Goal: Task Accomplishment & Management: Use online tool/utility

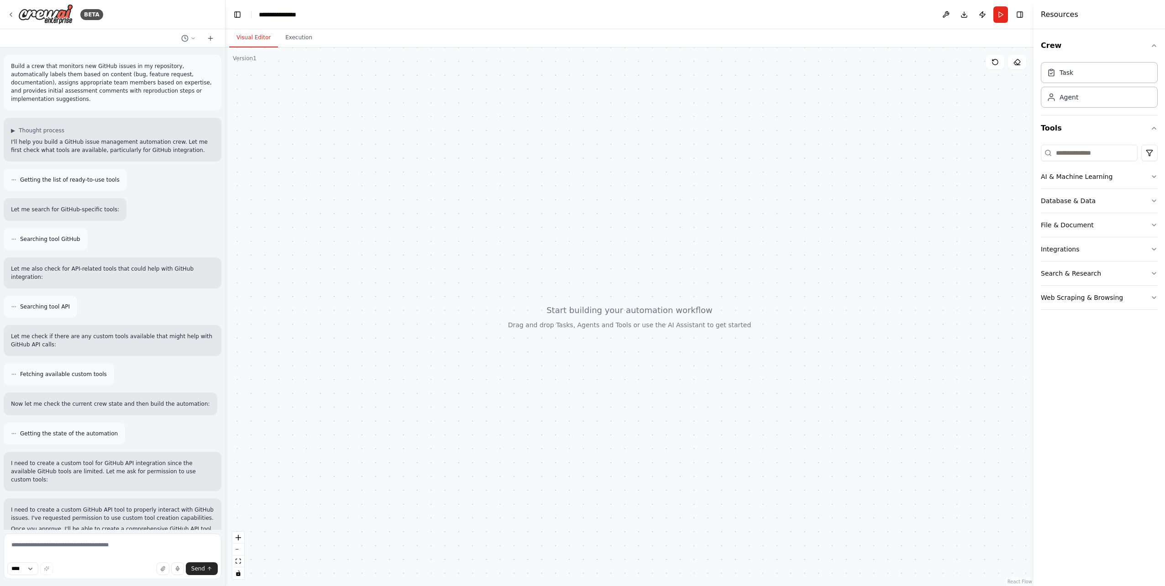
scroll to position [194, 0]
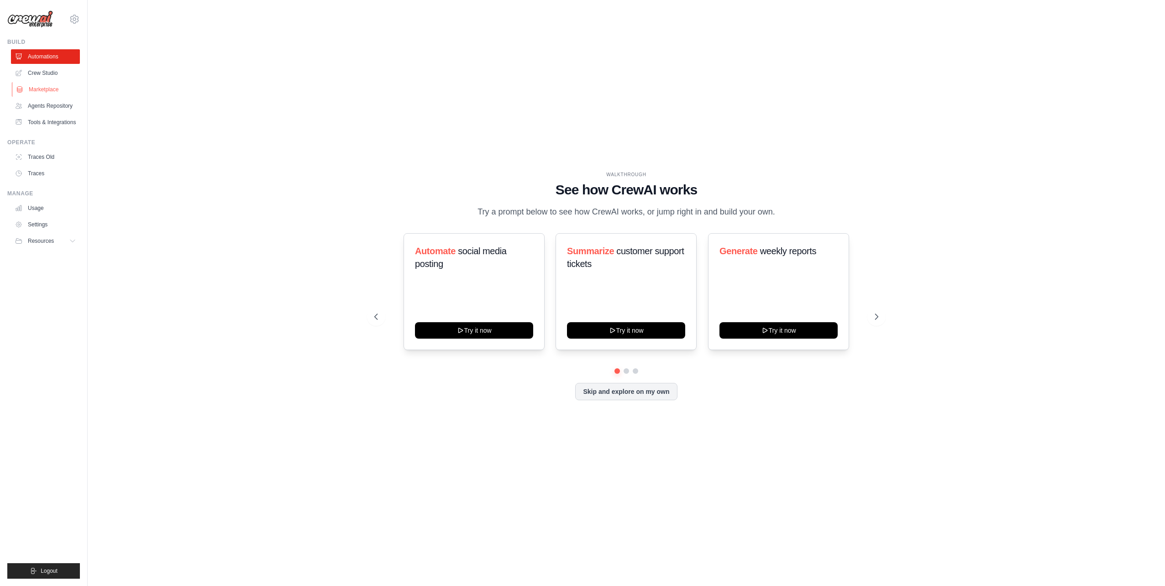
click at [48, 88] on link "Marketplace" at bounding box center [46, 89] width 69 height 15
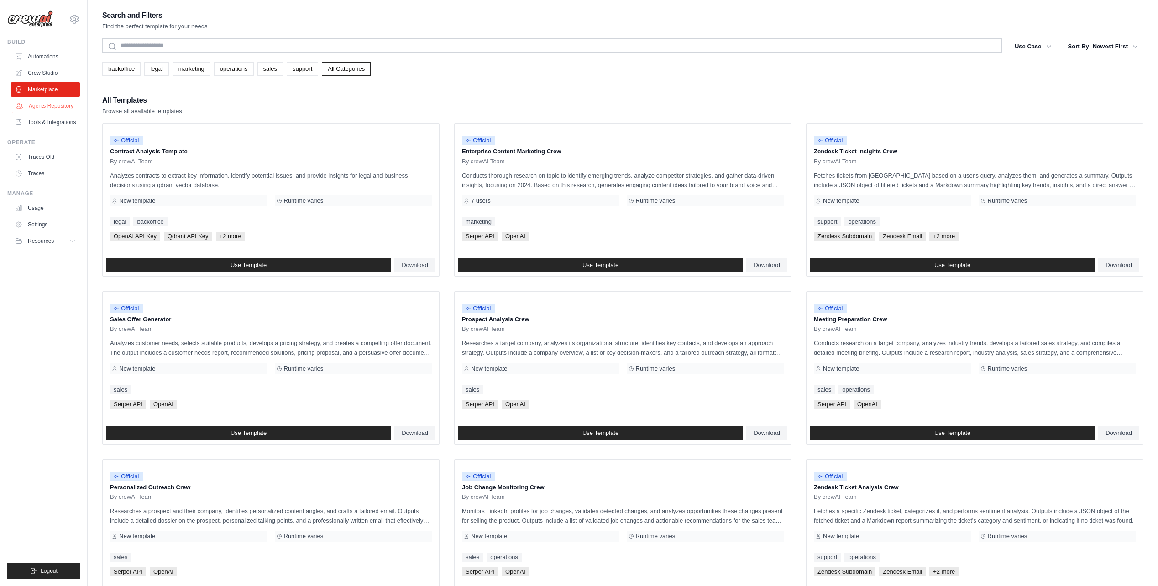
click at [53, 104] on link "Agents Repository" at bounding box center [46, 106] width 69 height 15
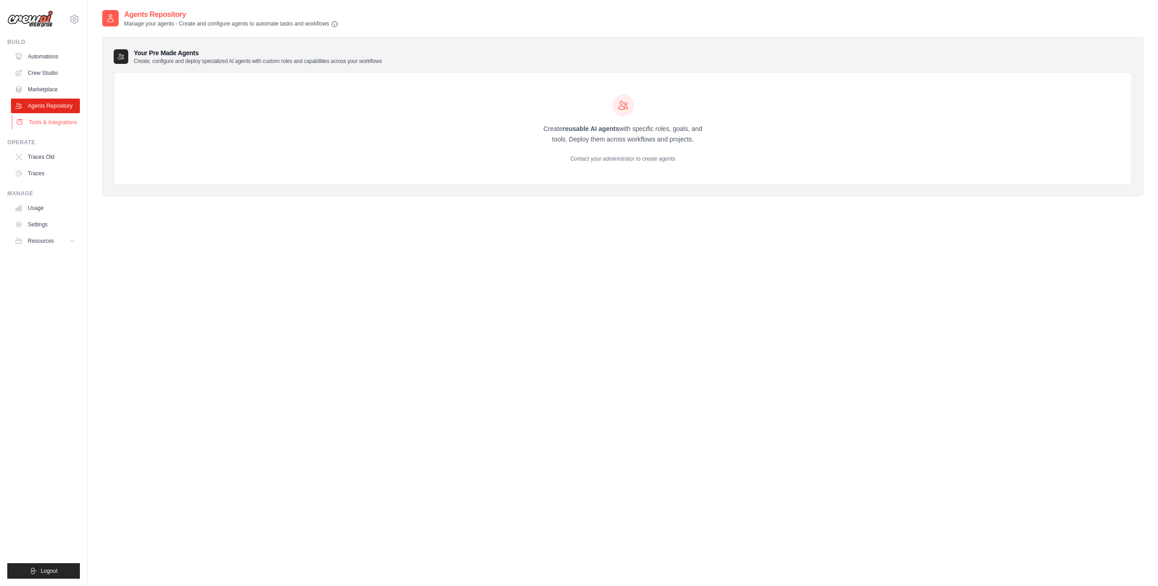
click at [58, 123] on link "Tools & Integrations" at bounding box center [46, 122] width 69 height 15
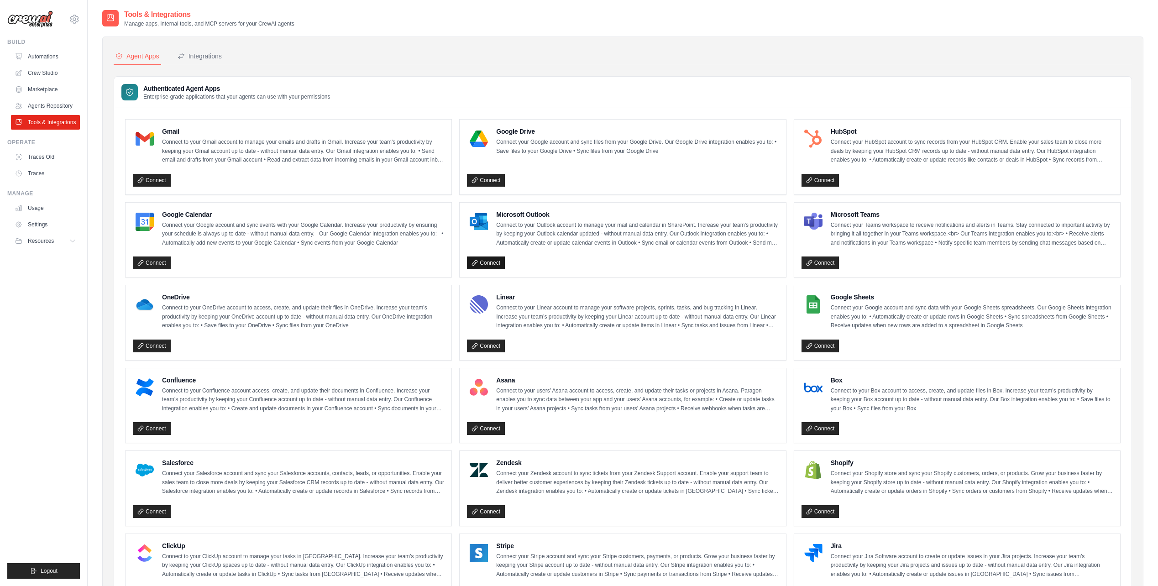
click at [488, 263] on link "Connect" at bounding box center [486, 263] width 38 height 13
click at [825, 260] on link "Connect" at bounding box center [821, 263] width 38 height 13
